Goal: Task Accomplishment & Management: Complete application form

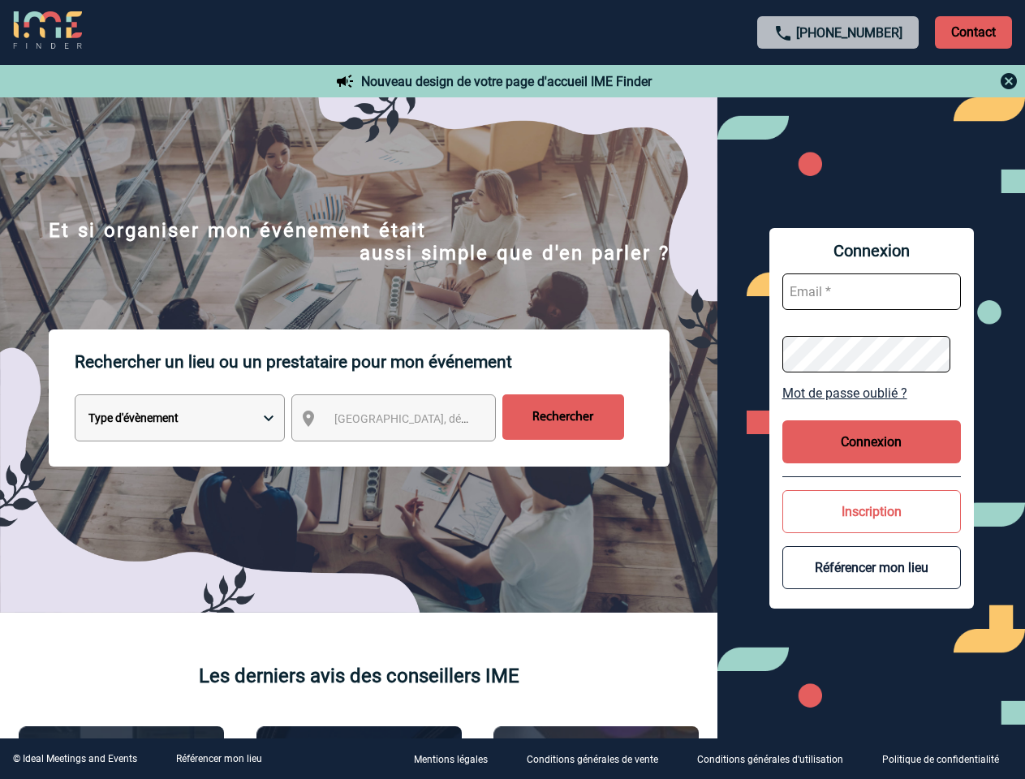
click at [512, 389] on p "Rechercher un lieu ou un prestataire pour mon événement" at bounding box center [372, 361] width 595 height 65
click at [973, 32] on p "Contact" at bounding box center [973, 32] width 77 height 32
click at [838, 81] on div at bounding box center [838, 80] width 361 height 19
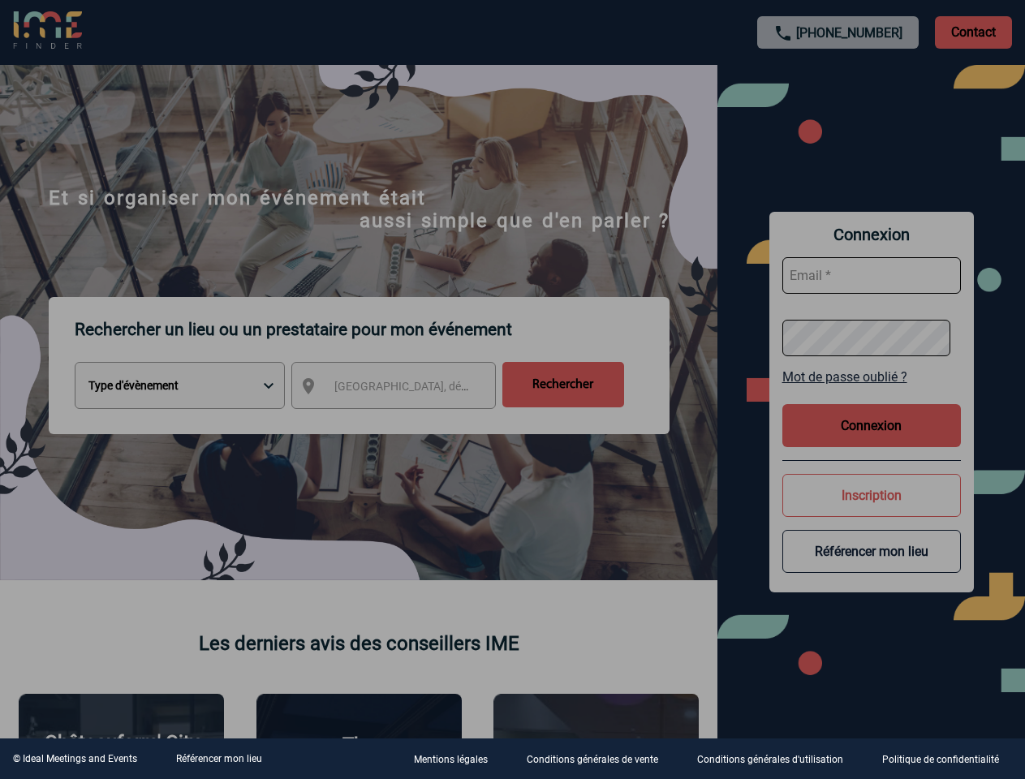
click at [408, 421] on div at bounding box center [512, 389] width 1025 height 779
click at [871, 393] on div at bounding box center [512, 389] width 1025 height 779
click at [871, 441] on div at bounding box center [512, 389] width 1025 height 779
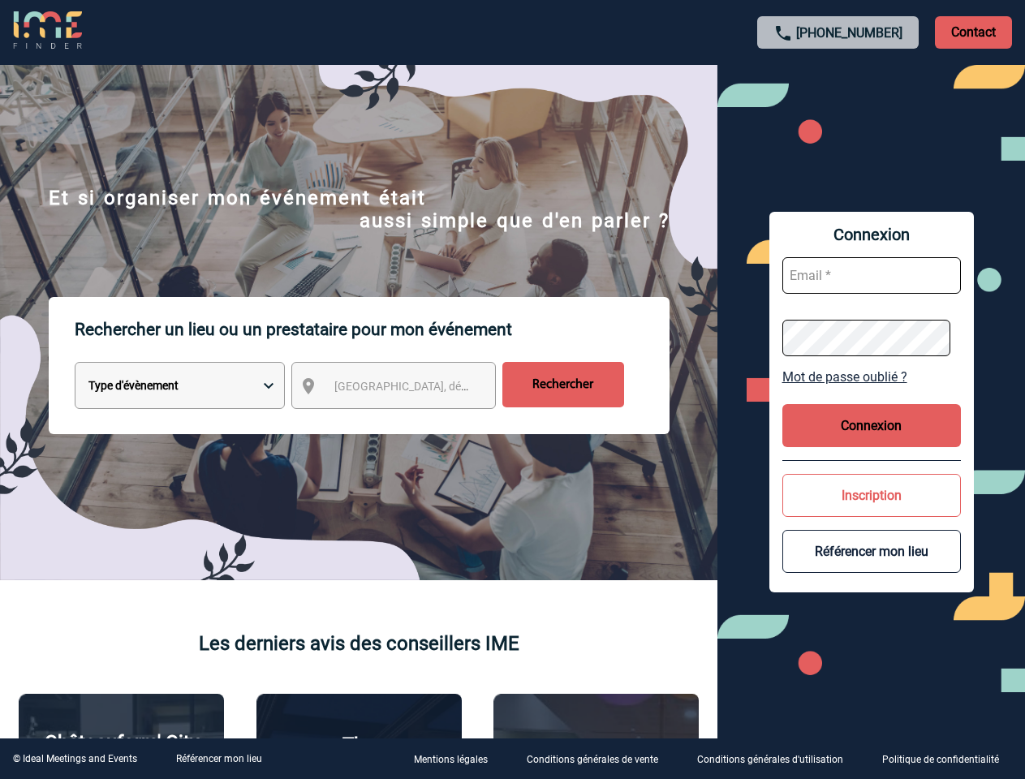
click at [871, 511] on button "Inscription" at bounding box center [871, 495] width 178 height 43
click at [871, 567] on button "Référencer mon lieu" at bounding box center [871, 551] width 178 height 43
click at [218, 758] on link "Référencer mon lieu" at bounding box center [219, 758] width 86 height 11
